Goal: Entertainment & Leisure: Consume media (video, audio)

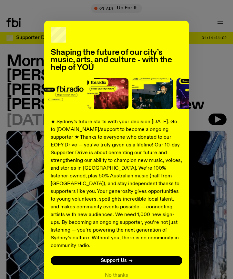
click at [217, 86] on div "Shaping the future of our city’s music, arts, and culture - with the help of YO…" at bounding box center [116, 153] width 220 height 265
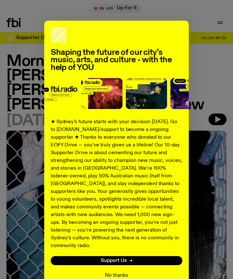
click at [116, 271] on button "No thanks" at bounding box center [116, 275] width 23 height 8
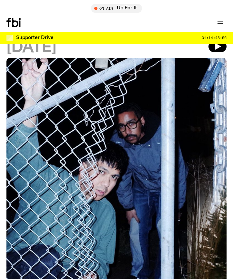
scroll to position [23, 0]
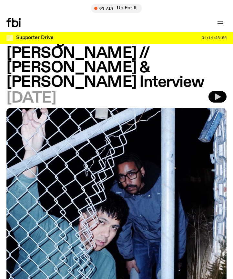
click at [211, 91] on button "button" at bounding box center [217, 97] width 18 height 12
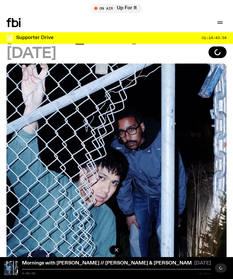
scroll to position [135, 0]
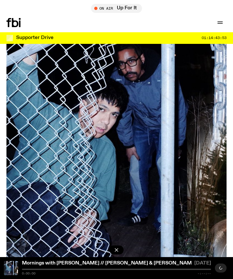
click at [89, 269] on div "0:00:00 -:--:--" at bounding box center [116, 271] width 189 height 6
click at [92, 269] on div at bounding box center [116, 268] width 189 height 1
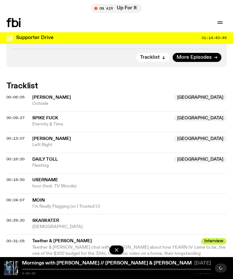
scroll to position [537, 0]
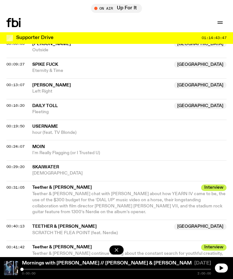
click at [75, 184] on span "Teether & Kuya Neil" at bounding box center [114, 187] width 165 height 6
click at [88, 268] on div "Mornings with Ben Hansen // Teether & Kuya Neil Interview 14.05.25 0:00:00 2:00…" at bounding box center [116, 268] width 233 height 22
click at [224, 270] on button "button" at bounding box center [221, 267] width 13 height 9
click at [95, 269] on div at bounding box center [116, 268] width 189 height 1
click at [83, 269] on div at bounding box center [0, 268] width 189 height 1
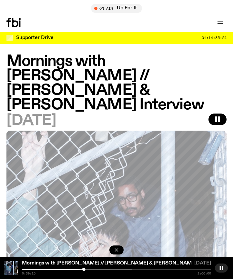
scroll to position [0, 0]
click at [88, 269] on div at bounding box center [37, 268] width 189 height 1
click at [87, 269] on div at bounding box center [87, 268] width 3 height 3
click at [87, 268] on div at bounding box center [87, 268] width 3 height 3
click at [105, 269] on div at bounding box center [53, 268] width 189 height 1
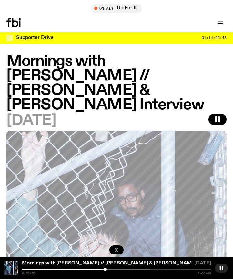
click at [104, 269] on div at bounding box center [104, 268] width 3 height 3
click at [102, 269] on div at bounding box center [9, 268] width 189 height 1
click at [103, 269] on div at bounding box center [102, 268] width 3 height 3
click at [104, 269] on div at bounding box center [102, 268] width 3 height 3
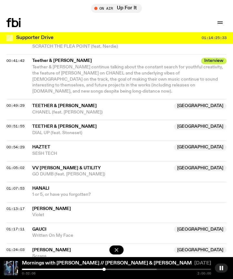
scroll to position [721, 0]
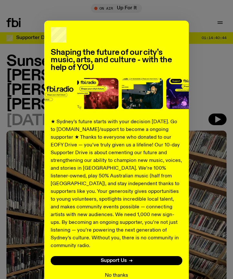
click at [108, 271] on button "No thanks" at bounding box center [116, 275] width 23 height 8
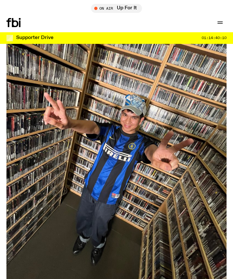
scroll to position [128, 0]
